Goal: Navigation & Orientation: Find specific page/section

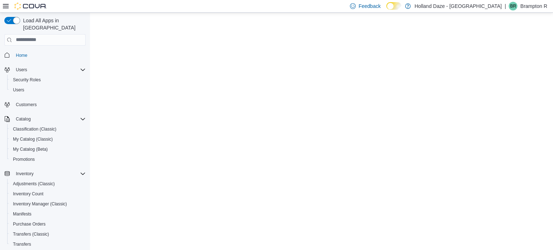
select select "**********"
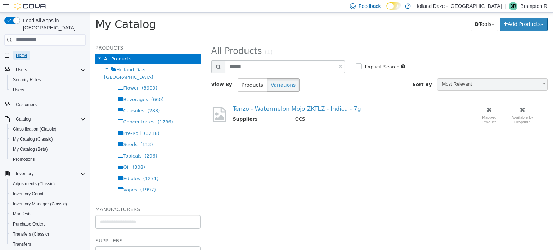
click at [20, 53] on span "Home" at bounding box center [22, 56] width 12 height 6
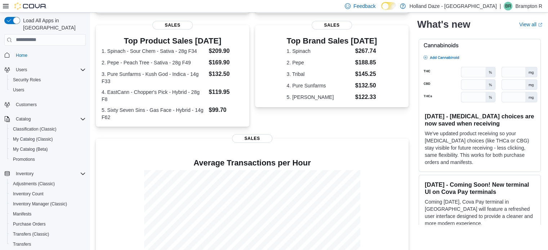
scroll to position [187, 0]
